Goal: Entertainment & Leisure: Consume media (video, audio)

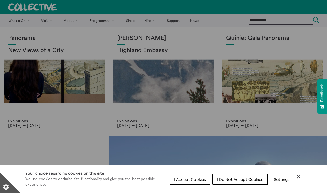
click at [187, 177] on span "I Accept Cookies" at bounding box center [190, 178] width 32 height 5
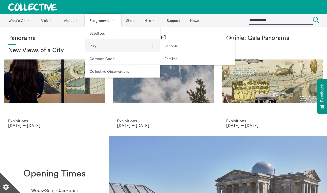
click at [94, 46] on link "Play" at bounding box center [122, 45] width 75 height 13
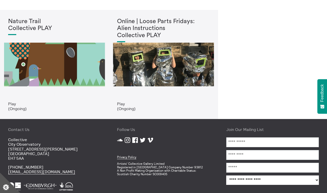
scroll to position [114, 0]
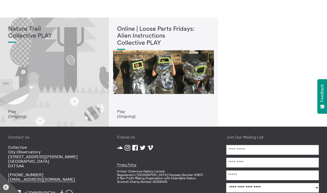
click at [85, 90] on div "Nature Trail Collective PLAY" at bounding box center [54, 68] width 93 height 84
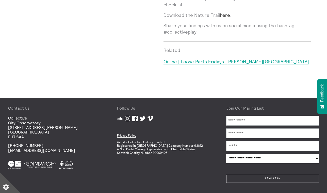
scroll to position [289, 0]
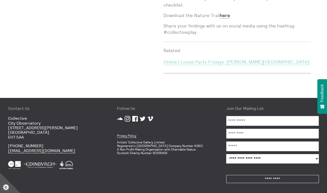
click at [213, 61] on link "Online | Loose Parts Fridays: [PERSON_NAME][GEOGRAPHIC_DATA]" at bounding box center [236, 62] width 146 height 6
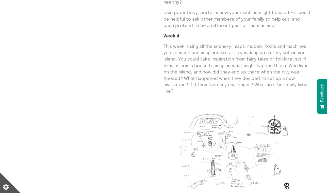
scroll to position [1063, 0]
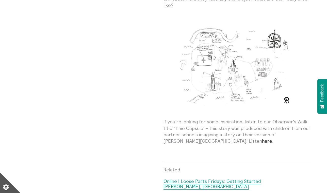
click at [232, 59] on img at bounding box center [237, 63] width 127 height 101
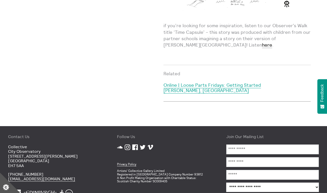
scroll to position [1159, 0]
